Goal: Check status

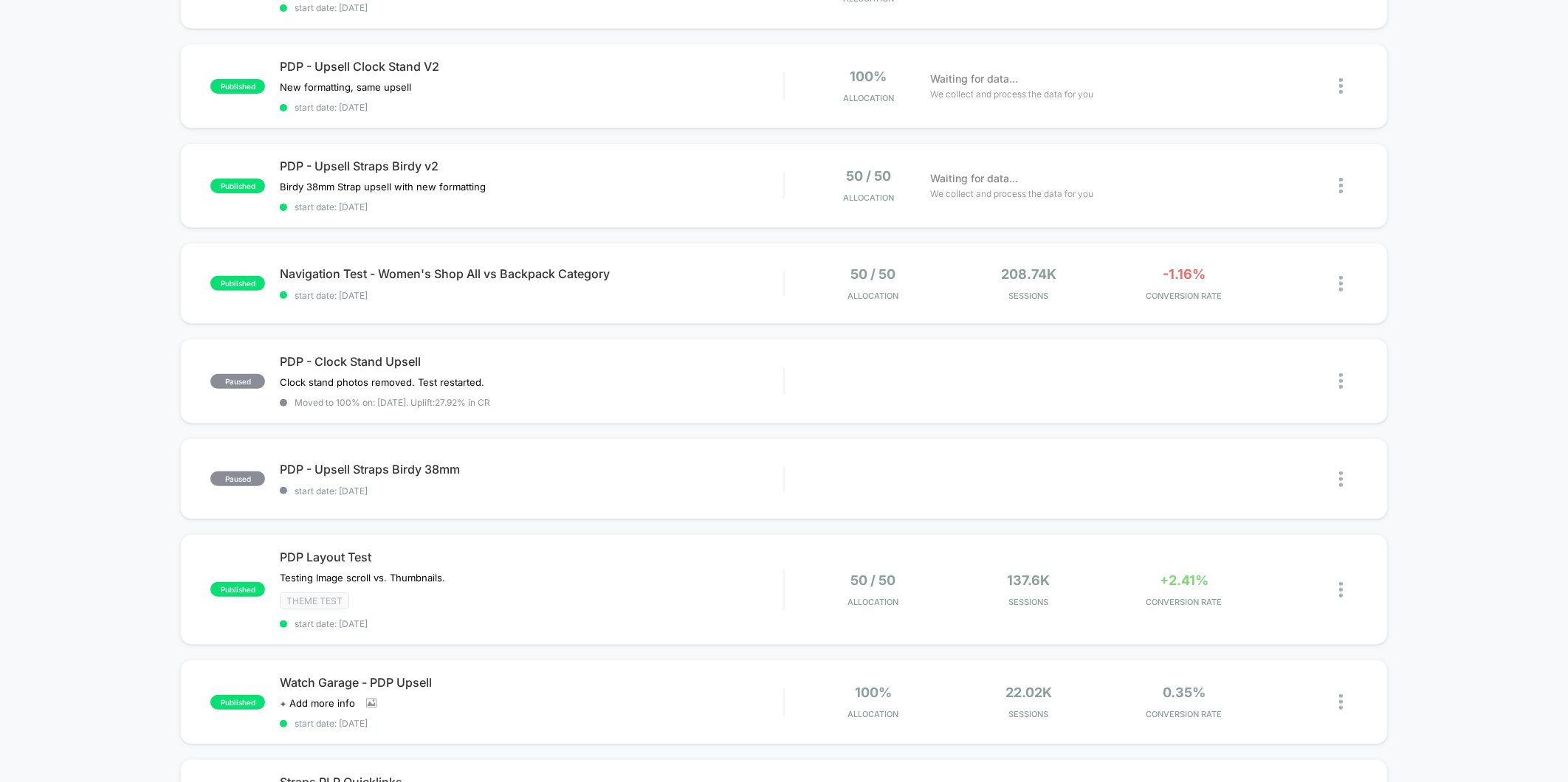
scroll to position [246, 0]
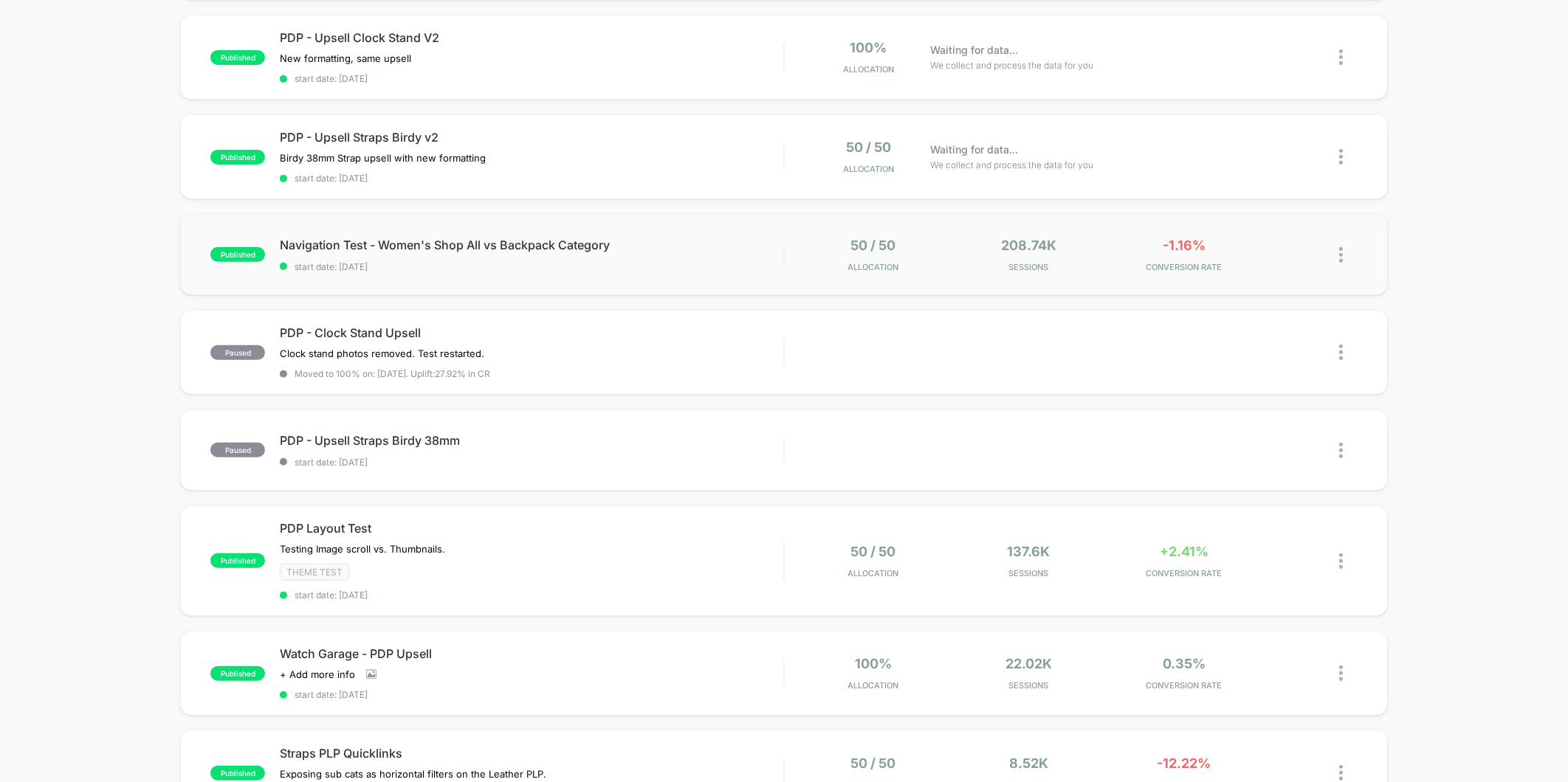
click at [937, 256] on div "50 / 50 Allocation" at bounding box center [874, 255] width 148 height 35
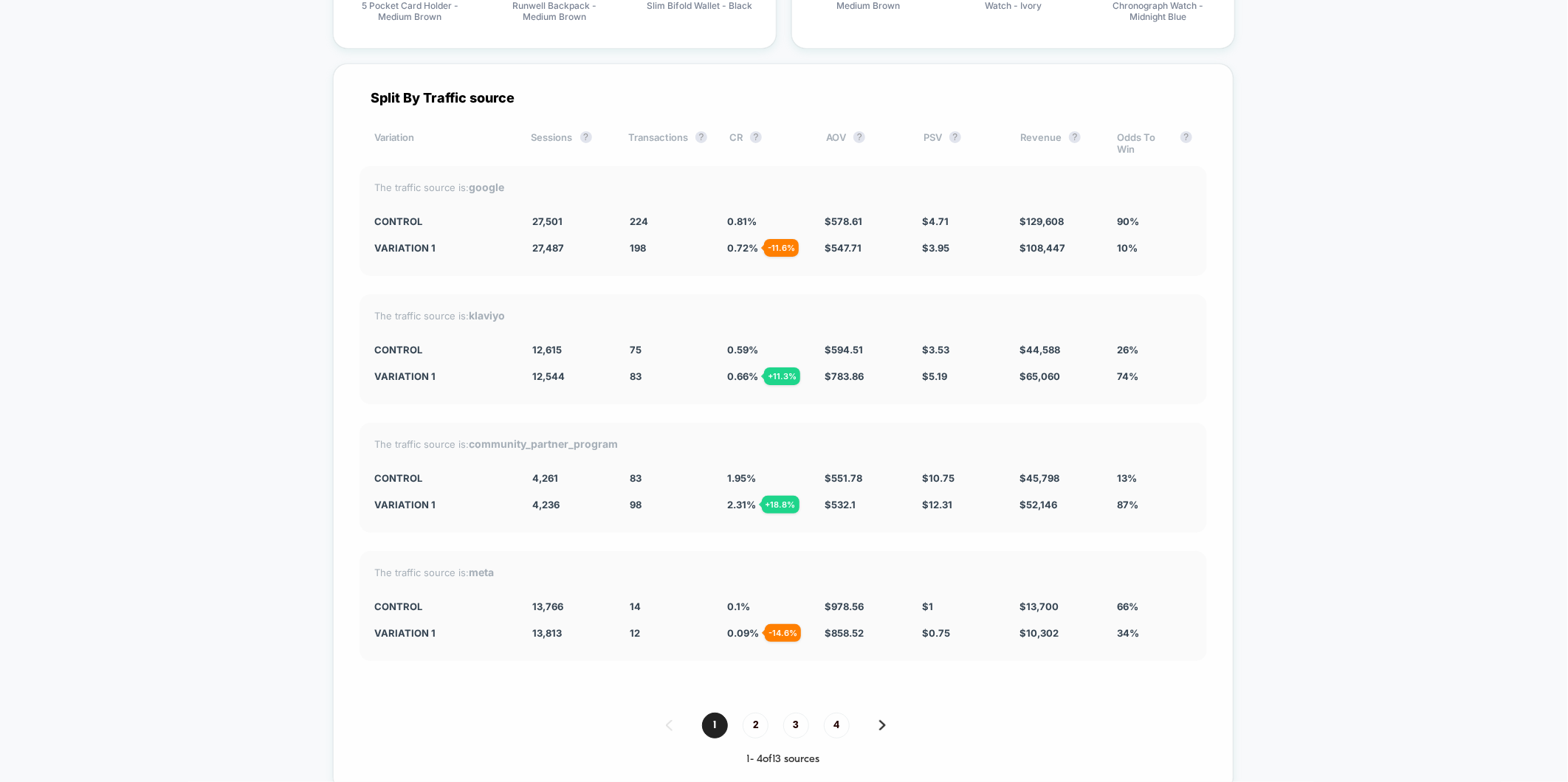
scroll to position [3773, 0]
click at [756, 724] on span "2" at bounding box center [755, 724] width 26 height 26
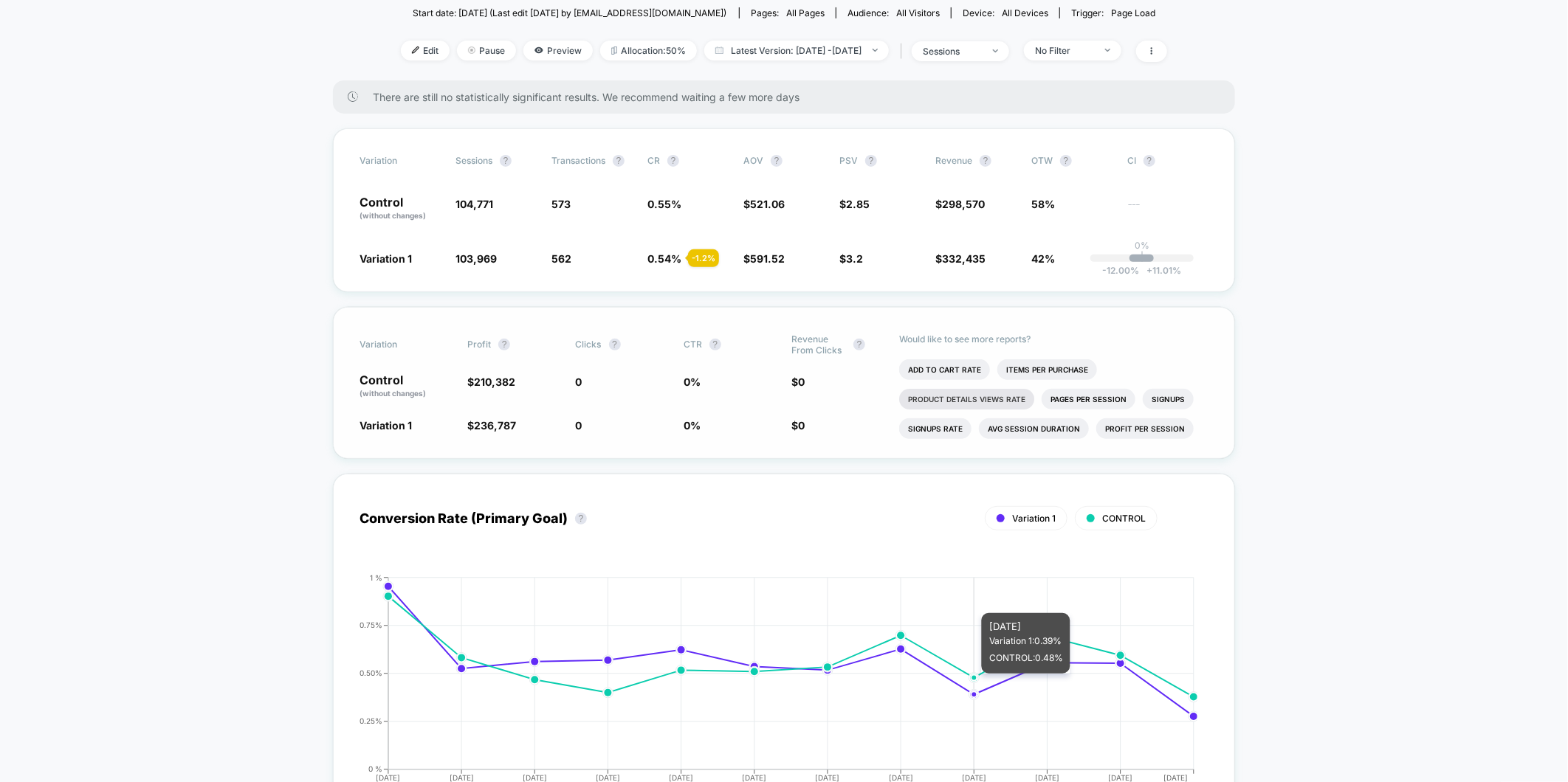
scroll to position [0, 0]
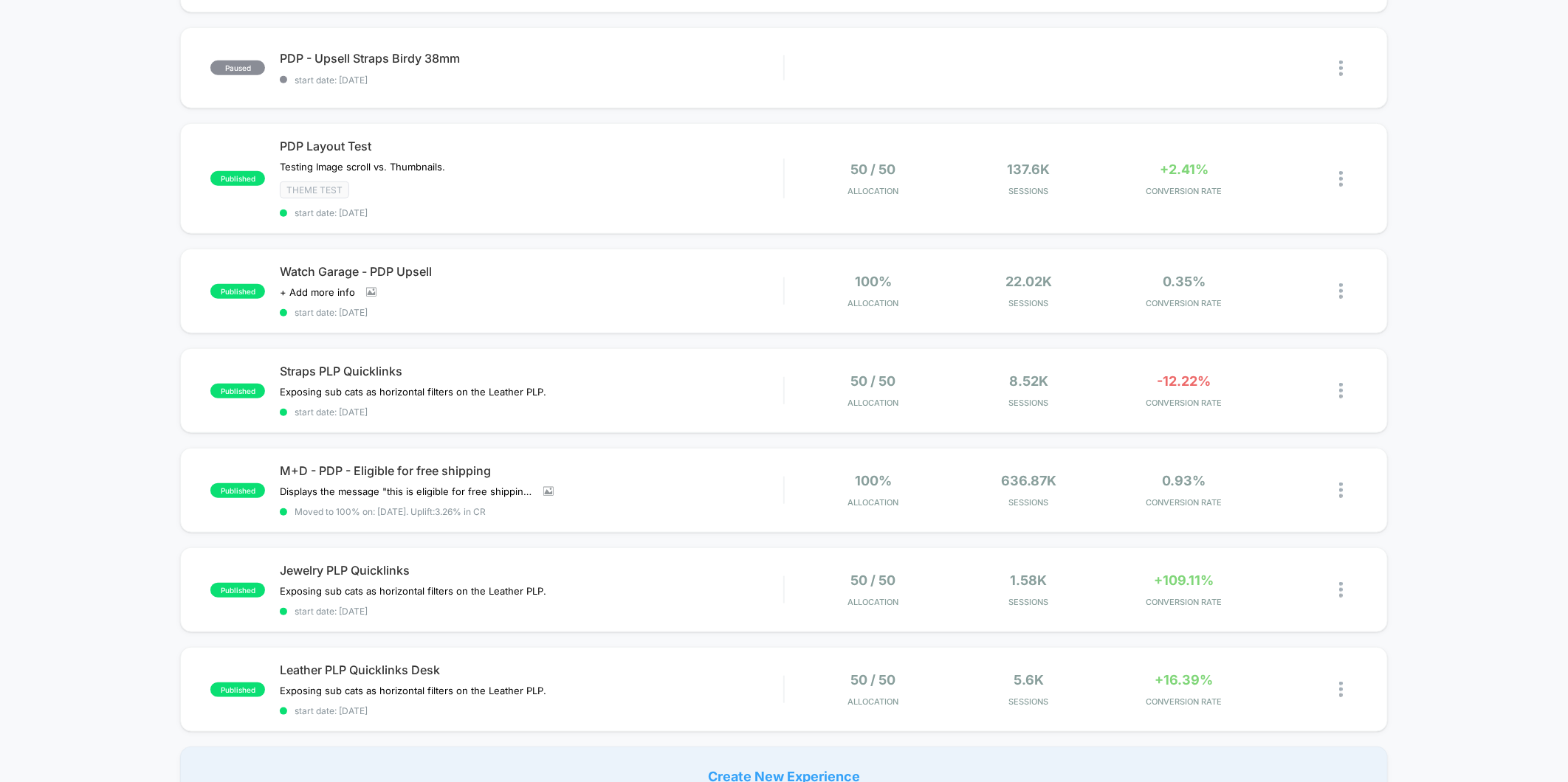
scroll to position [739, 0]
